Goal: Information Seeking & Learning: Learn about a topic

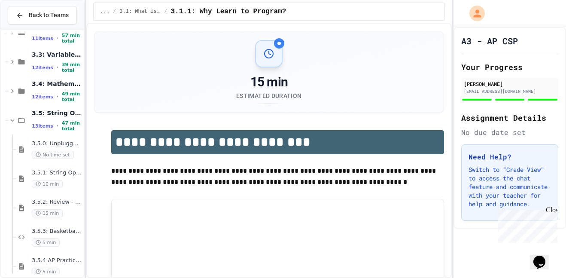
scroll to position [79, 0]
click at [40, 129] on span "13 items" at bounding box center [42, 127] width 21 height 6
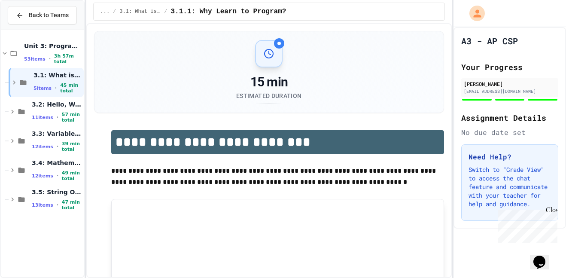
scroll to position [0, 0]
click at [39, 198] on div "3.5: String Operators 13 items • 47 min total" at bounding box center [57, 199] width 50 height 23
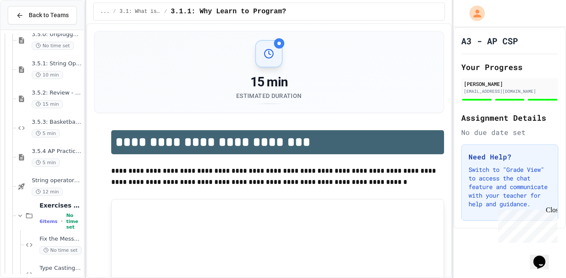
scroll to position [188, 0]
click at [39, 152] on span "3.5.4 AP Practice - String Manipulation" at bounding box center [57, 150] width 50 height 7
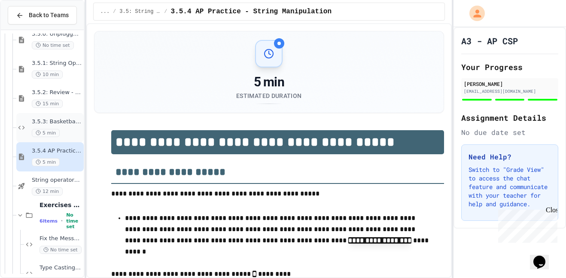
click at [41, 121] on span "3.5.3: Basketballs and Footballs" at bounding box center [57, 121] width 50 height 7
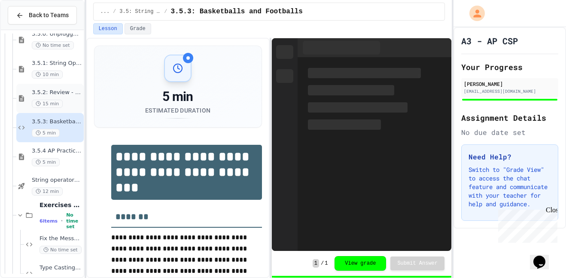
click at [46, 95] on span "3.5.2: Review - String Operators" at bounding box center [57, 92] width 50 height 7
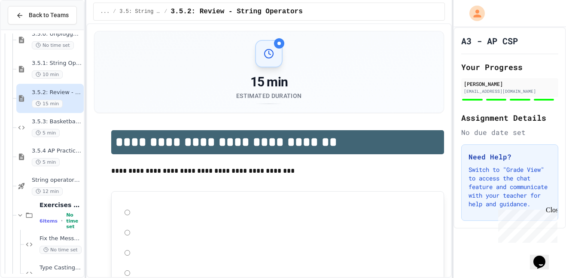
click at [52, 67] on span "3.5.1: String Operators" at bounding box center [57, 63] width 50 height 7
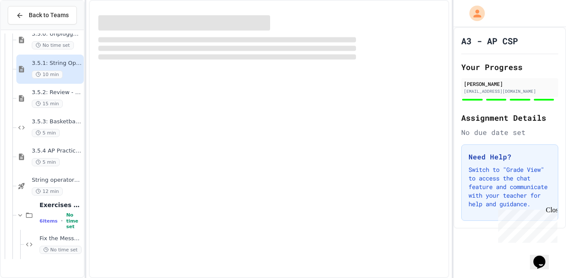
scroll to position [114, 0]
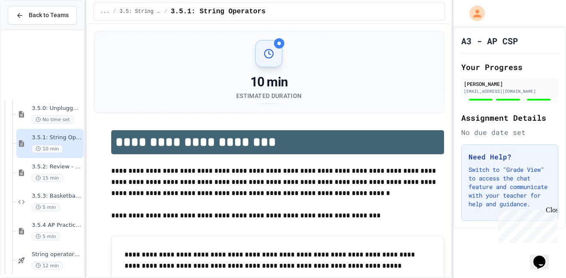
click at [52, 251] on span "String operators - Quiz" at bounding box center [57, 254] width 50 height 7
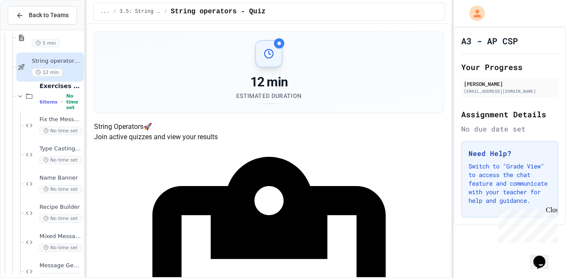
scroll to position [312, 0]
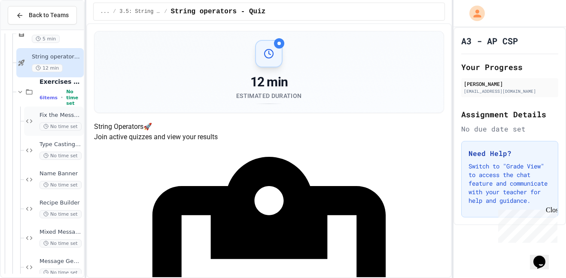
click at [50, 118] on span "Fix the Message" at bounding box center [60, 115] width 43 height 7
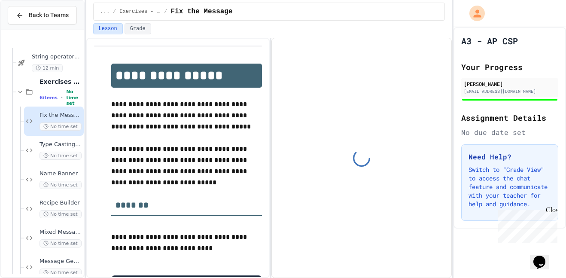
scroll to position [354, 0]
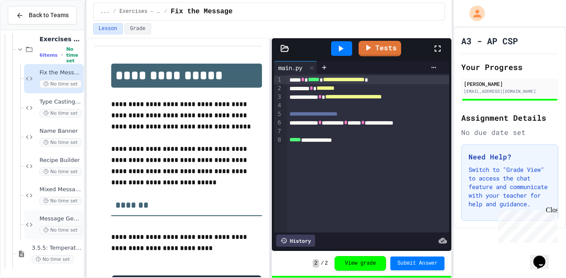
click at [53, 218] on span "Message Generator" at bounding box center [60, 218] width 43 height 7
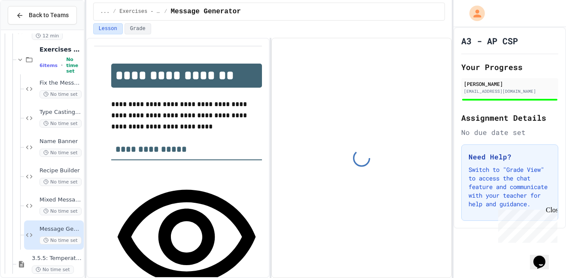
scroll to position [354, 0]
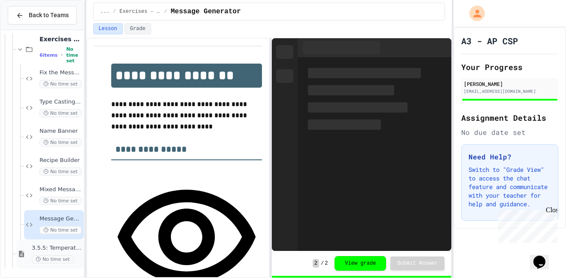
click at [51, 247] on span "3.5.5: Temperature Check - Exit Ticket" at bounding box center [57, 247] width 50 height 7
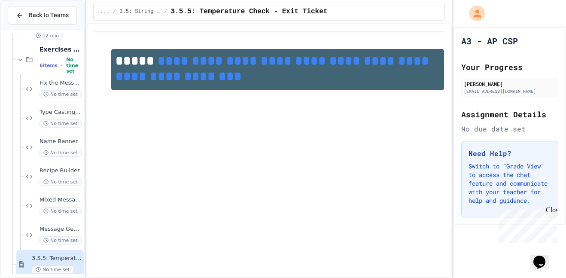
scroll to position [354, 0]
